Goal: Information Seeking & Learning: Learn about a topic

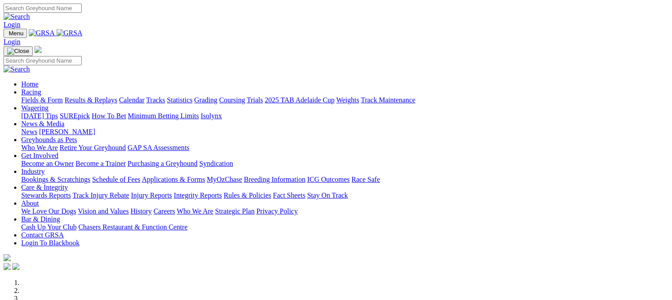
click at [41, 88] on link "Racing" at bounding box center [31, 92] width 20 height 8
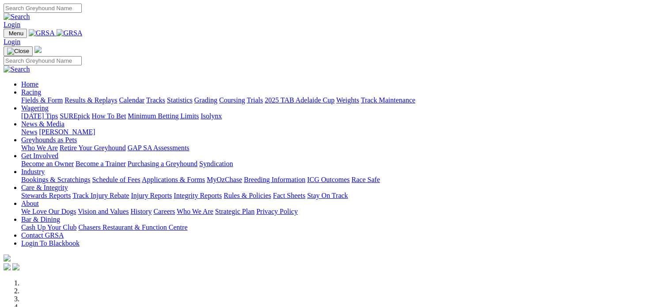
click at [41, 88] on link "Racing" at bounding box center [31, 92] width 20 height 8
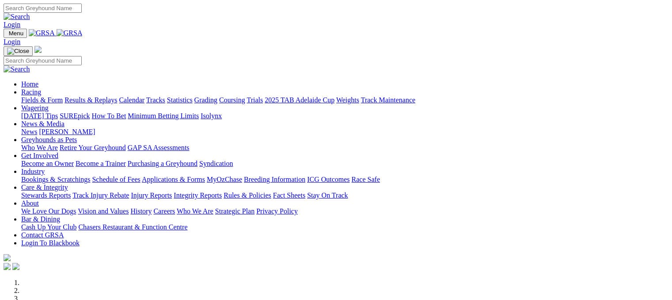
click at [117, 96] on link "Results & Replays" at bounding box center [90, 100] width 53 height 8
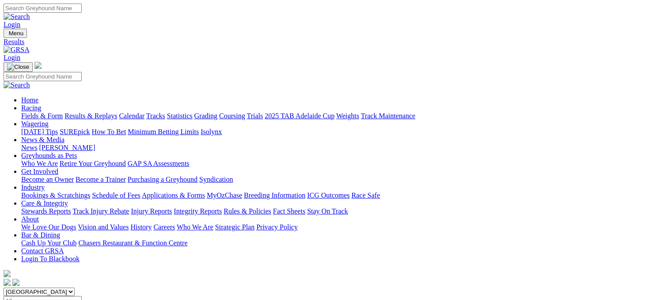
click at [82, 296] on input "Select date" at bounding box center [43, 300] width 78 height 9
type input "Thursday, 14 Aug 2025"
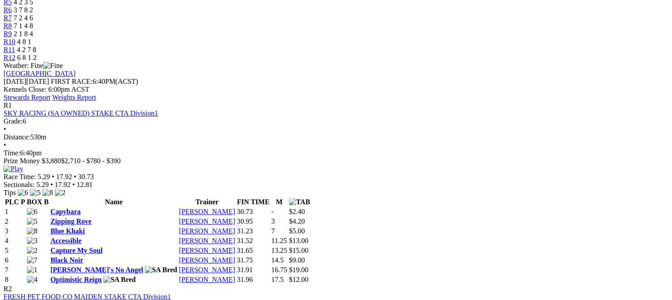
scroll to position [377, 0]
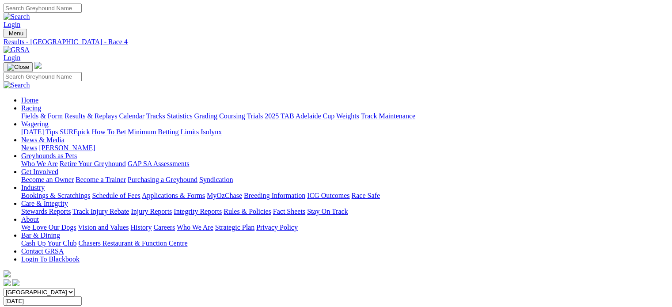
click at [64, 136] on link "News & Media" at bounding box center [42, 140] width 43 height 8
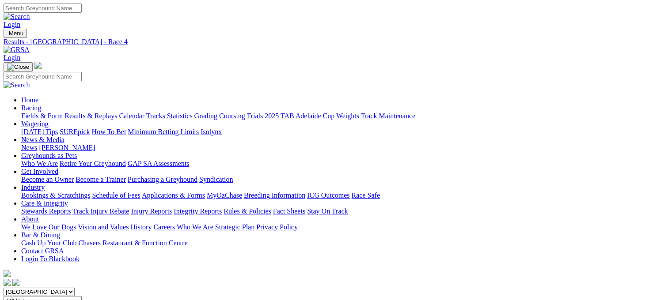
click at [64, 136] on link "News & Media" at bounding box center [42, 140] width 43 height 8
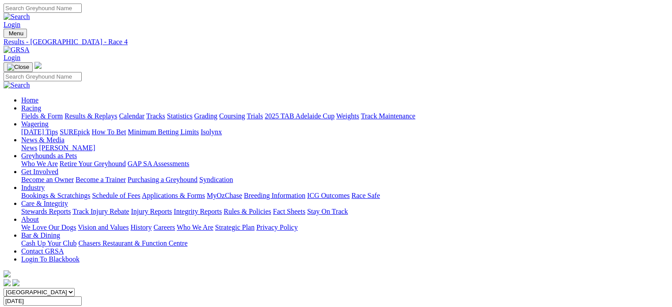
click at [64, 136] on link "News & Media" at bounding box center [42, 140] width 43 height 8
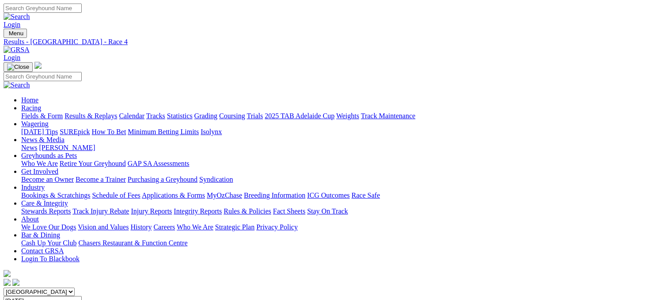
click at [64, 136] on link "News & Media" at bounding box center [42, 140] width 43 height 8
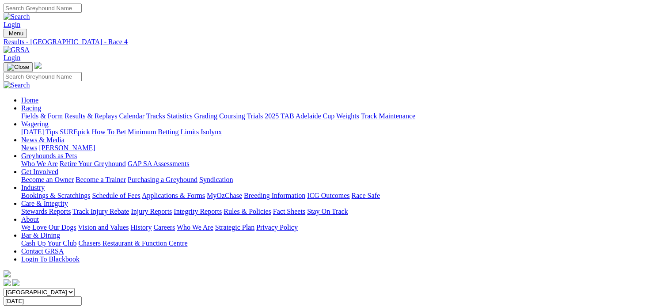
click at [37, 144] on link "News" at bounding box center [29, 148] width 16 height 8
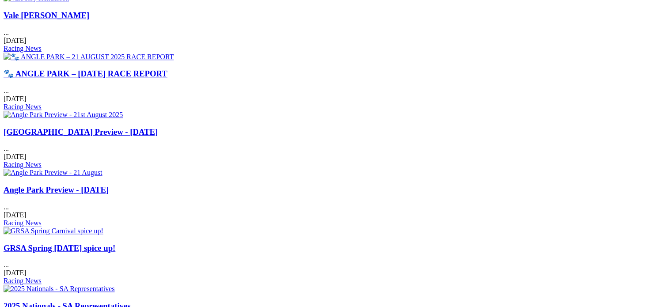
scroll to position [571, 0]
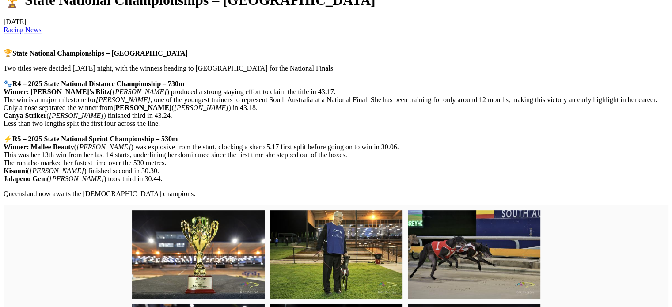
scroll to position [330, 0]
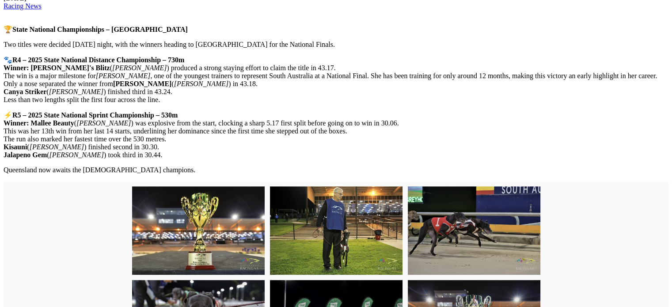
click at [350, 229] on img at bounding box center [336, 230] width 132 height 88
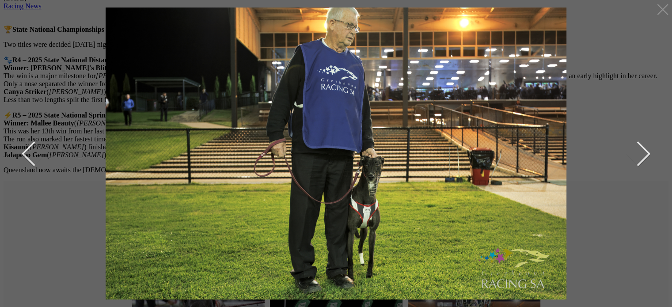
click at [641, 152] on button "next" at bounding box center [636, 154] width 26 height 44
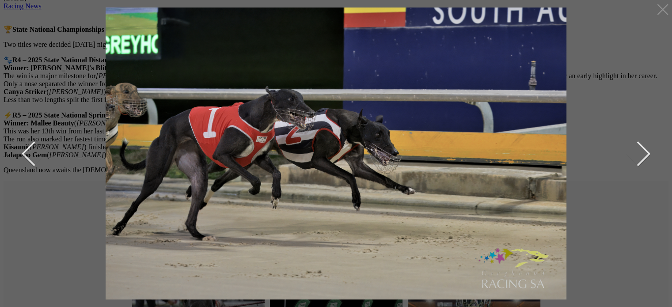
click at [641, 152] on button "next" at bounding box center [636, 154] width 26 height 44
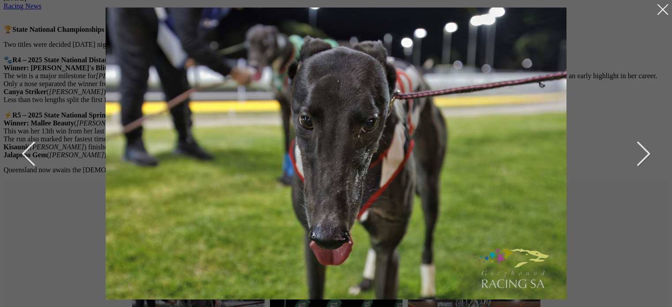
click at [664, 10] on div at bounding box center [662, 9] width 14 height 14
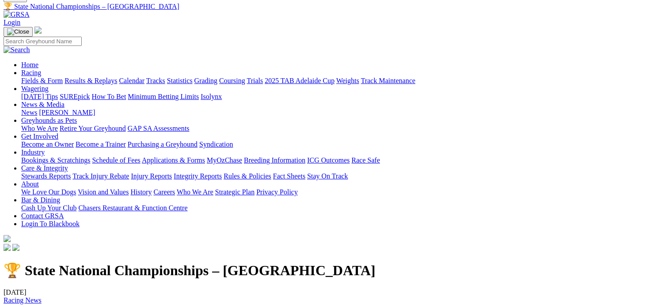
scroll to position [12, 0]
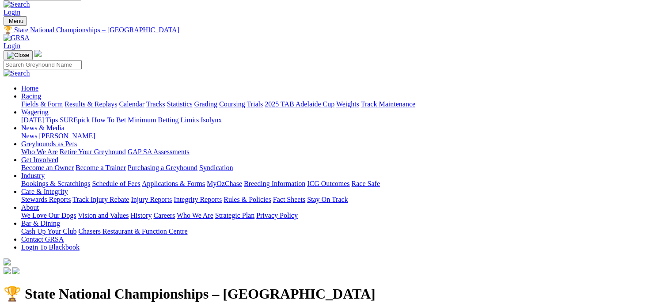
click at [64, 124] on link "News & Media" at bounding box center [42, 128] width 43 height 8
click at [37, 132] on link "News" at bounding box center [29, 136] width 16 height 8
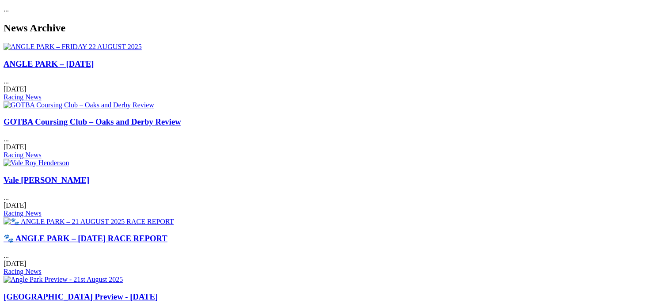
scroll to position [406, 0]
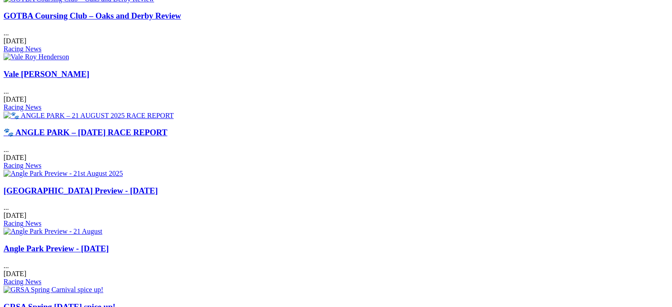
scroll to position [495, 0]
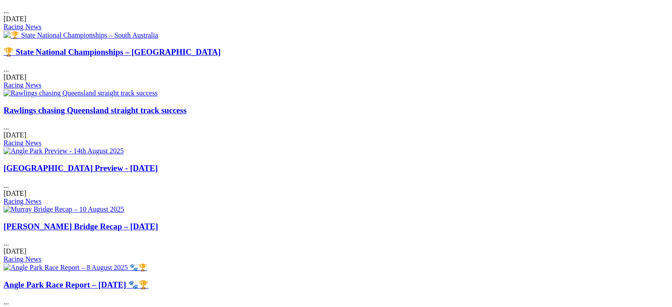
scroll to position [488, 0]
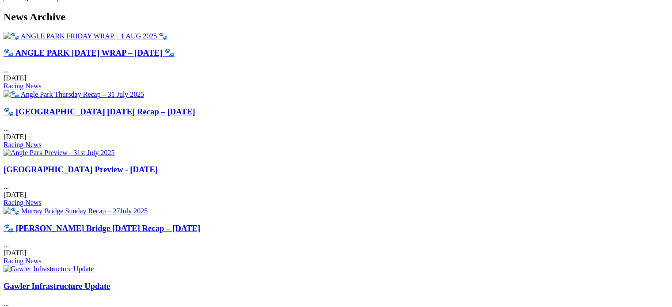
scroll to position [359, 0]
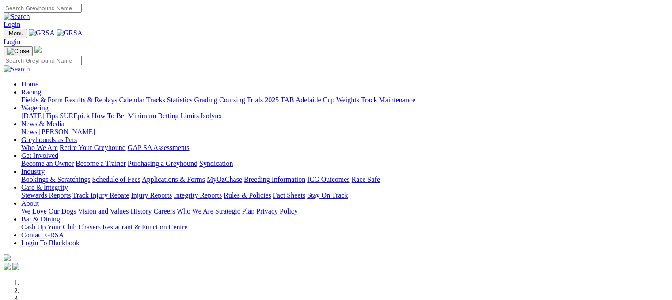
click at [37, 96] on link "Fields & Form" at bounding box center [42, 100] width 42 height 8
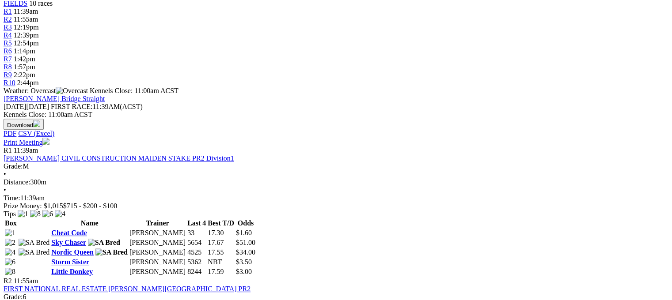
scroll to position [336, 0]
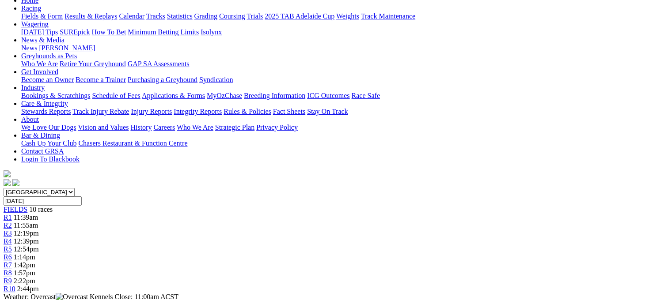
scroll to position [106, 0]
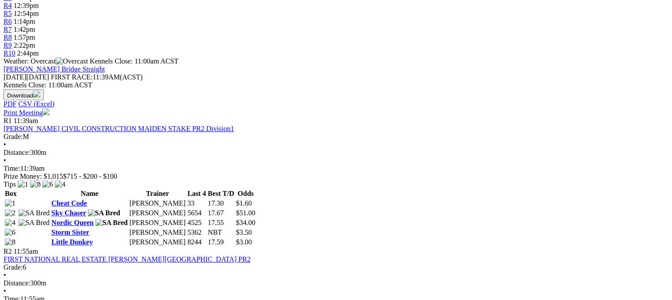
scroll to position [294, 0]
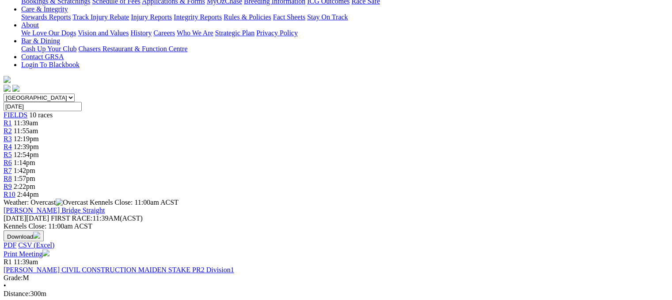
scroll to position [177, 0]
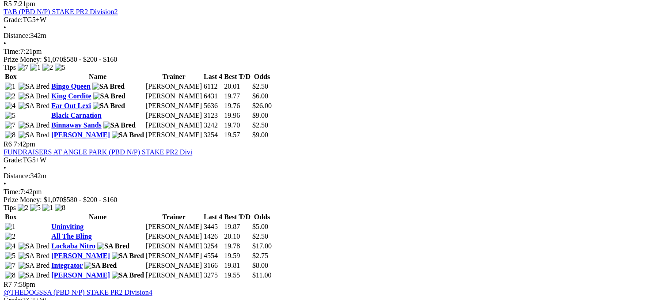
scroll to position [1042, 0]
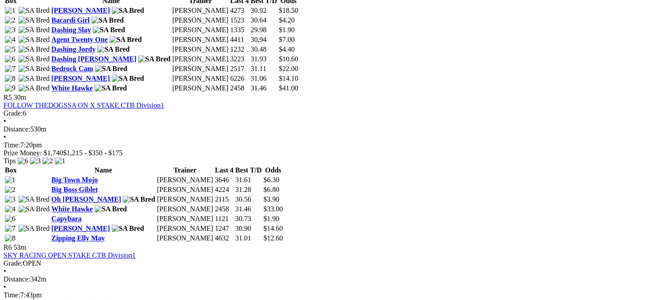
scroll to position [1018, 0]
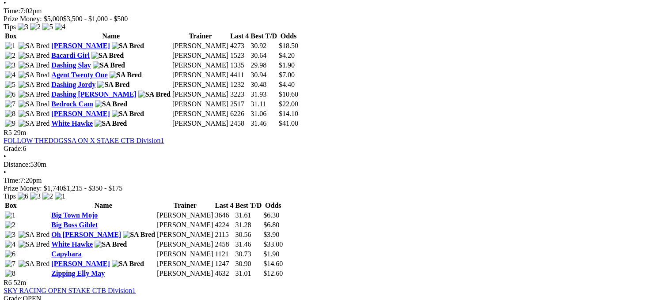
scroll to position [1018, 0]
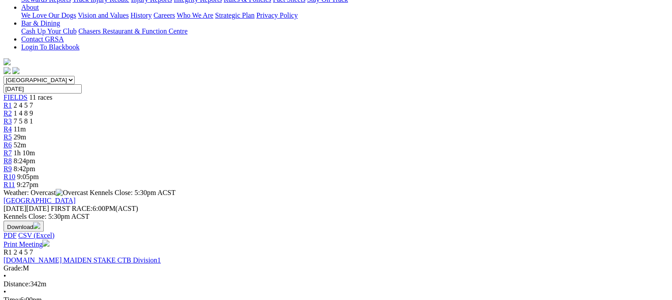
scroll to position [170, 0]
